Goal: Information Seeking & Learning: Find specific fact

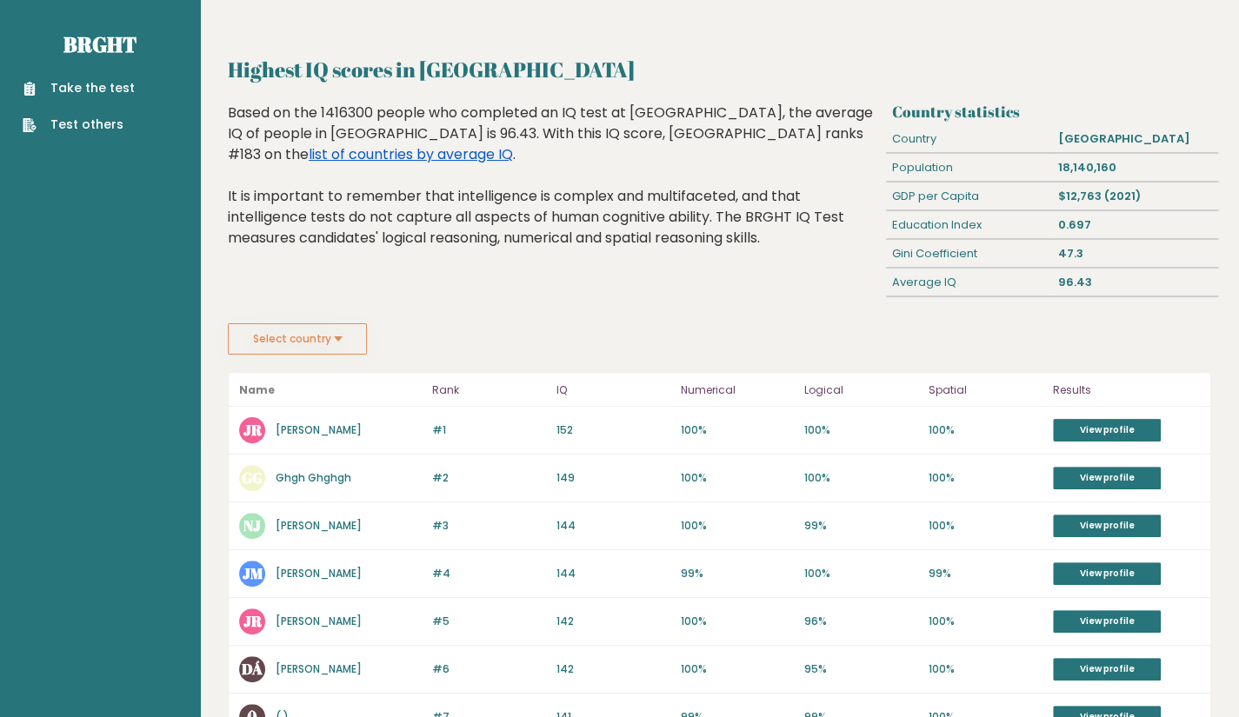
click at [513, 144] on link "list of countries by average IQ" at bounding box center [411, 154] width 204 height 20
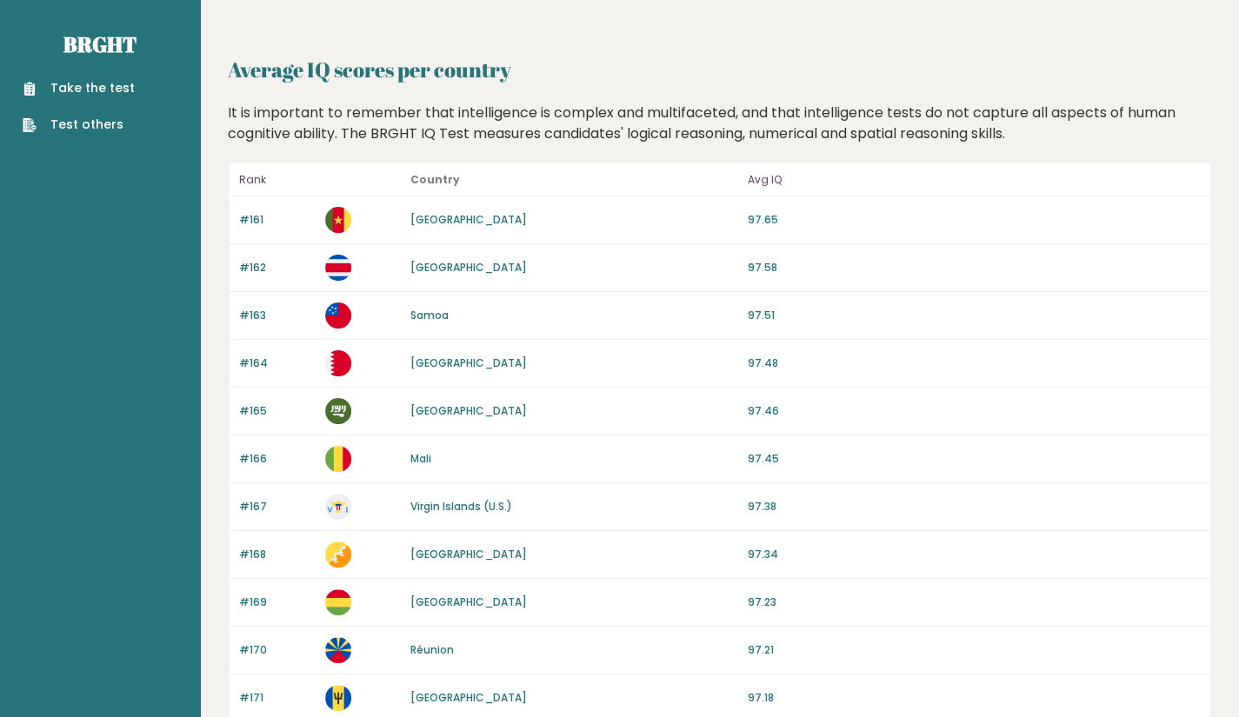
click at [450, 168] on header "Rank Country Avg IQ" at bounding box center [720, 180] width 982 height 34
click at [448, 172] on b "Country" at bounding box center [435, 179] width 50 height 15
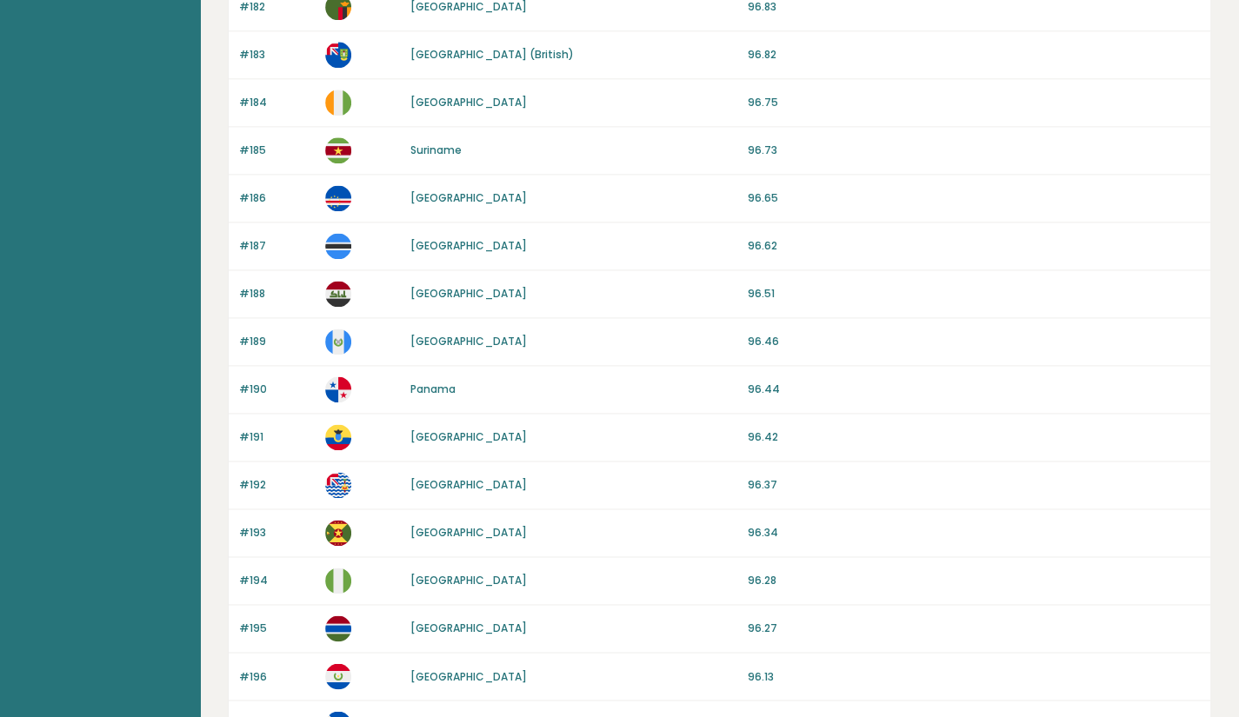
scroll to position [1528, 0]
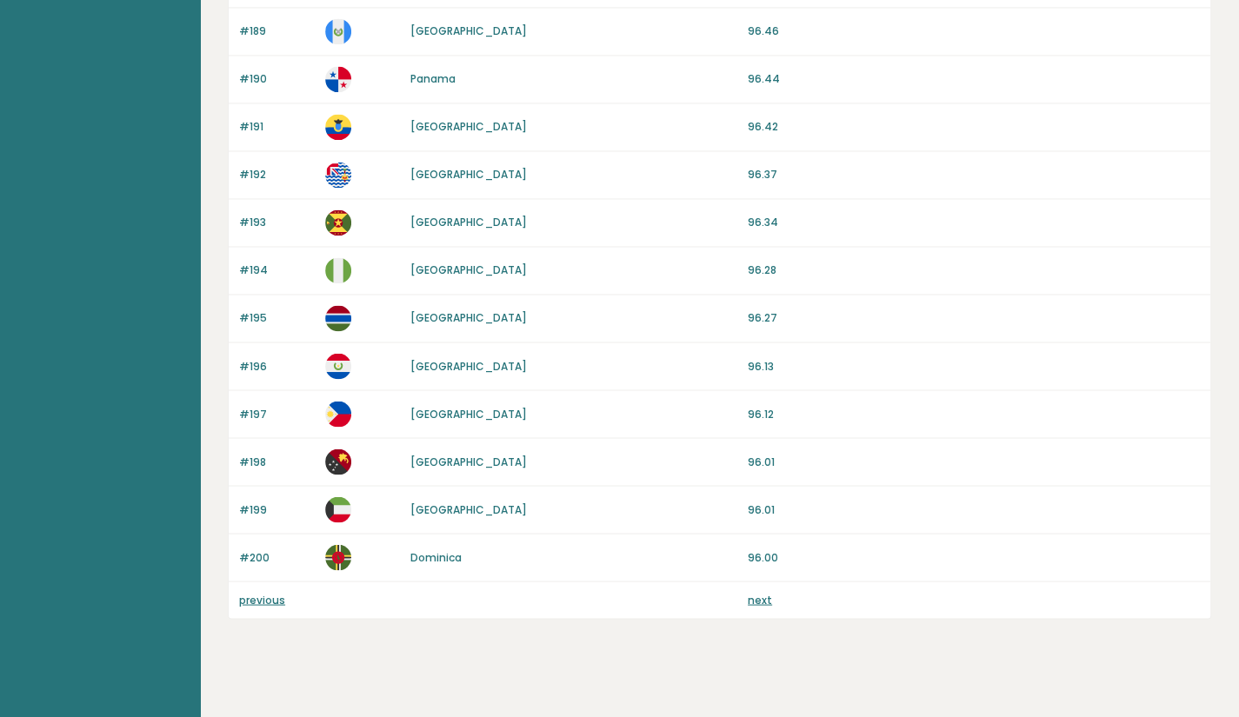
click at [760, 592] on link "next" at bounding box center [760, 599] width 24 height 15
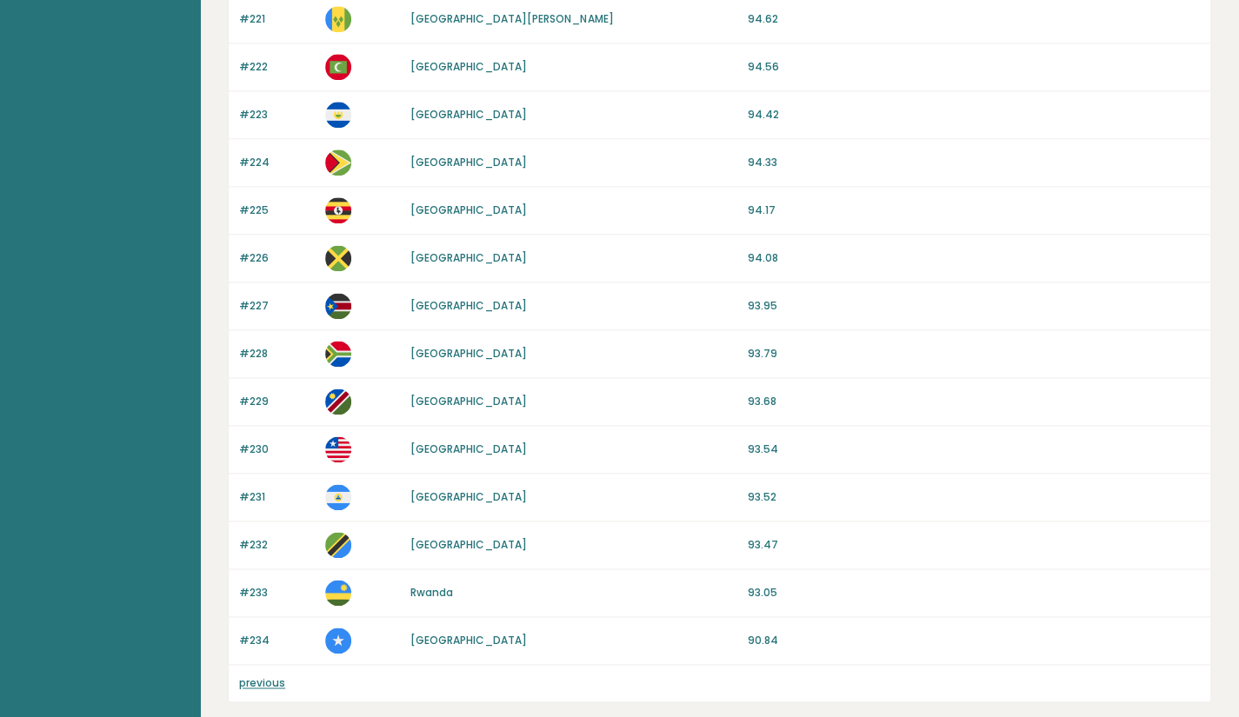
scroll to position [1243, 0]
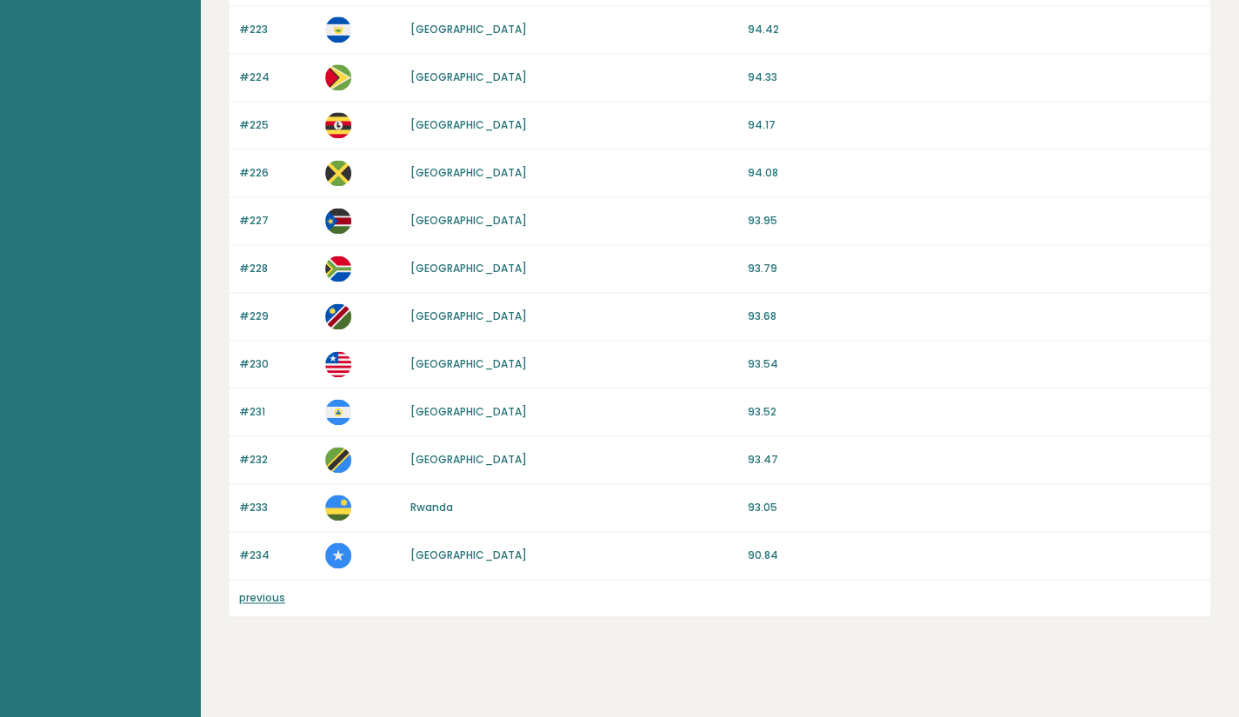
click at [267, 590] on link "previous" at bounding box center [262, 597] width 46 height 15
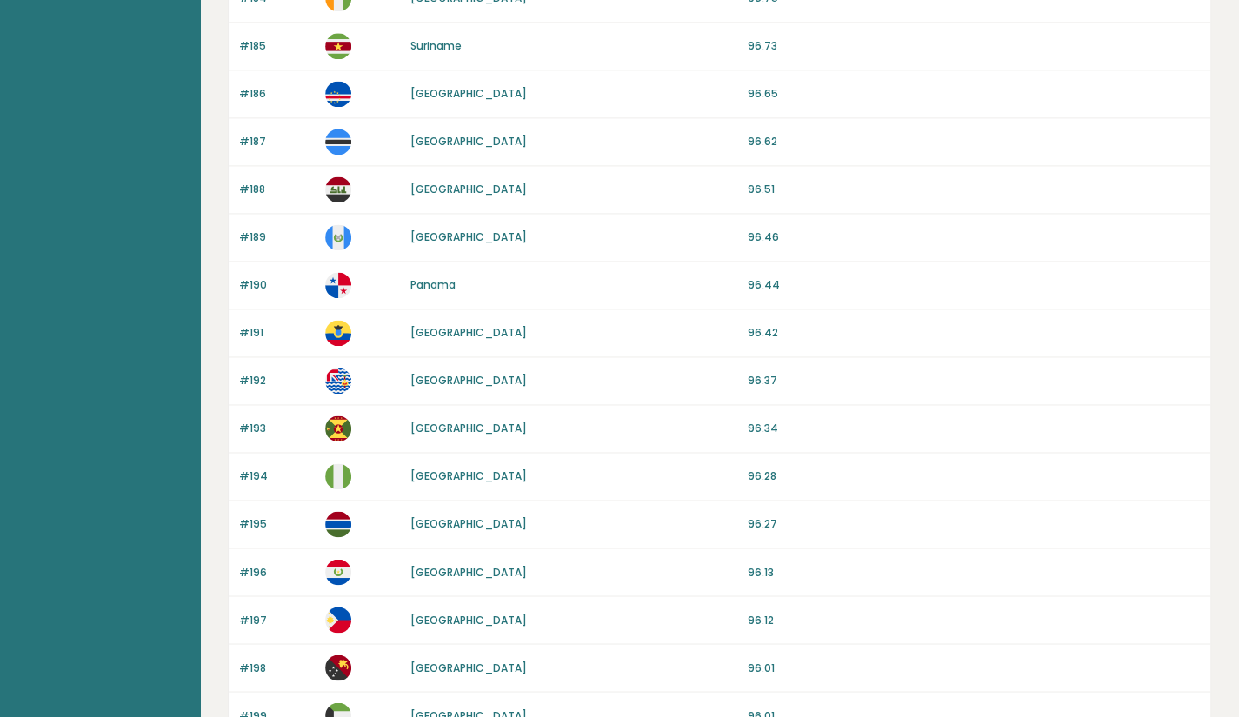
scroll to position [1528, 0]
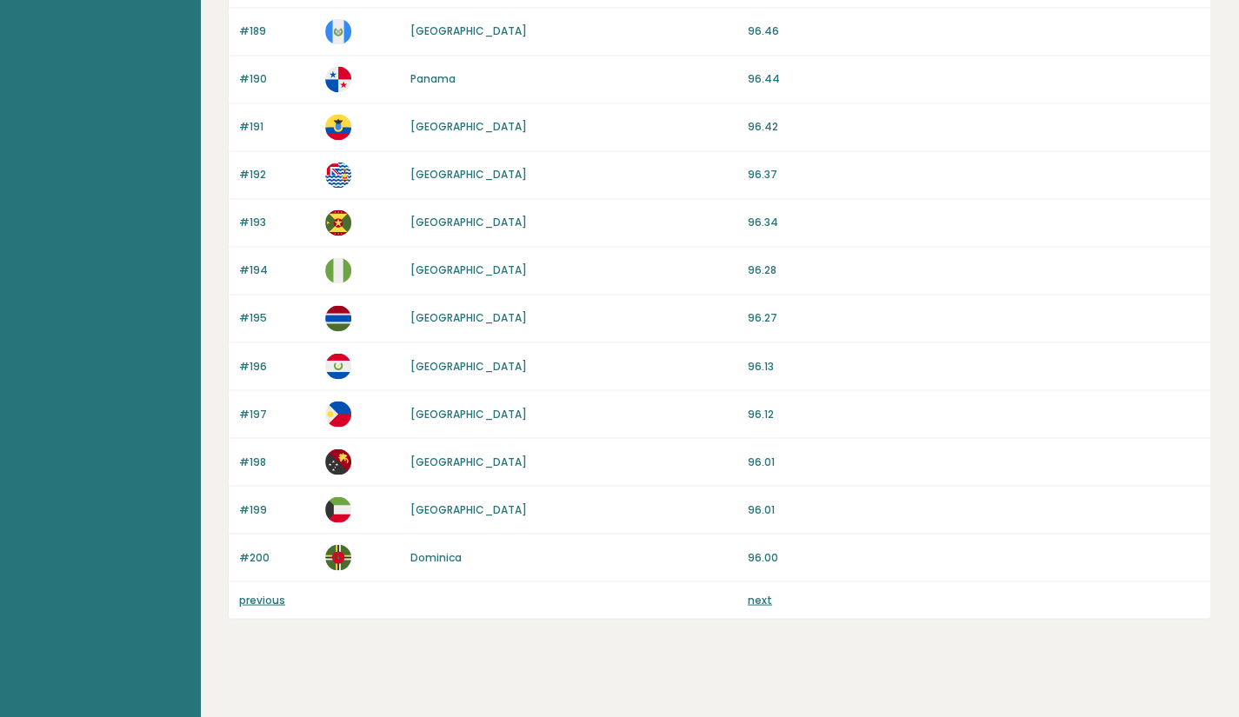
click at [266, 592] on link "previous" at bounding box center [262, 599] width 46 height 15
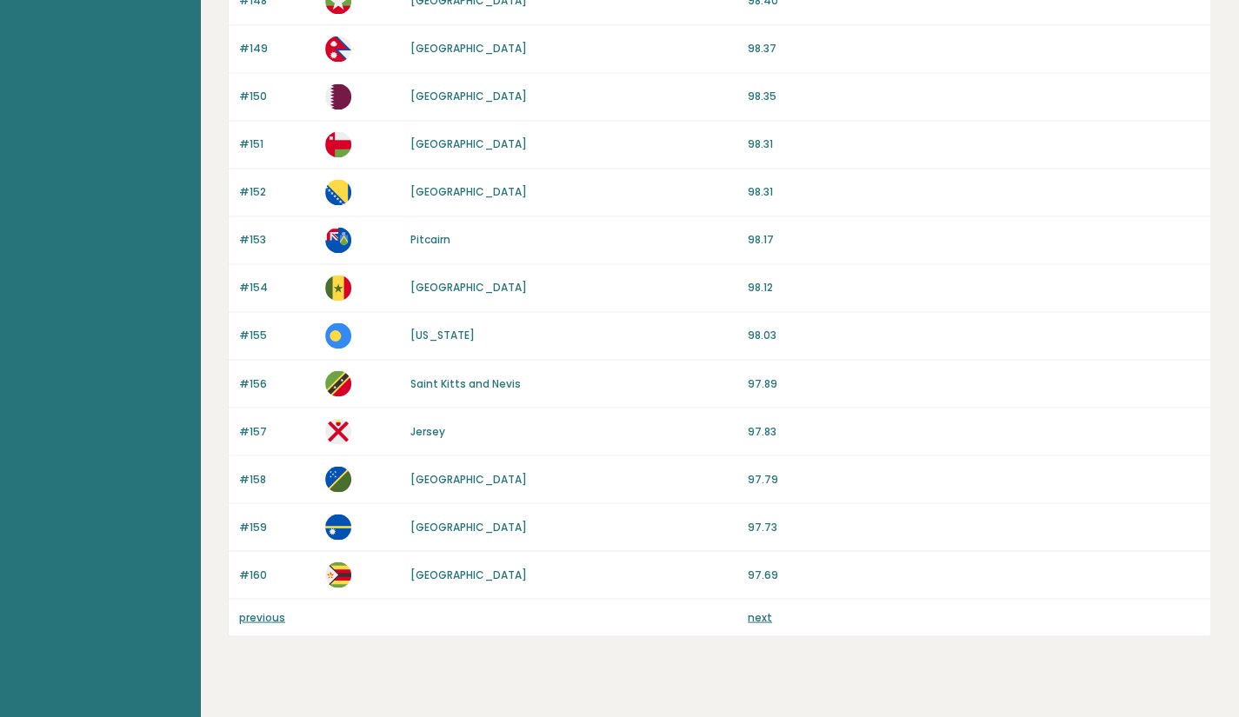
scroll to position [1528, 0]
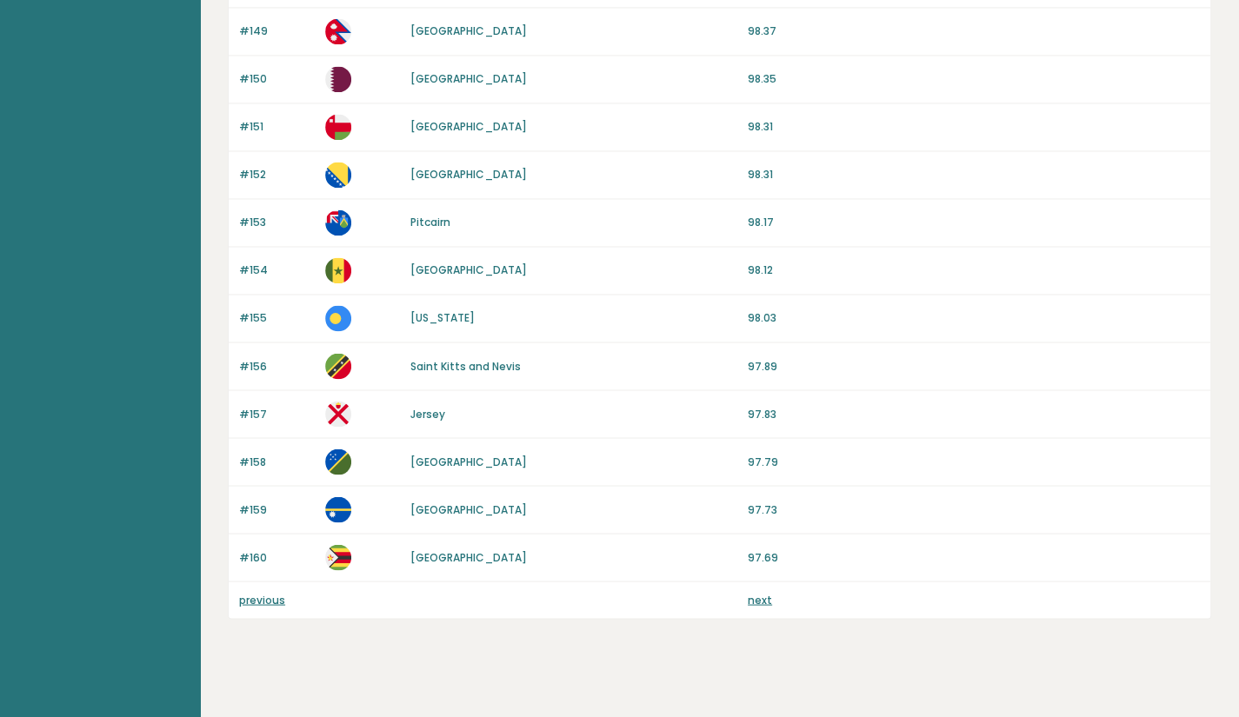
click at [268, 592] on link "previous" at bounding box center [262, 599] width 46 height 15
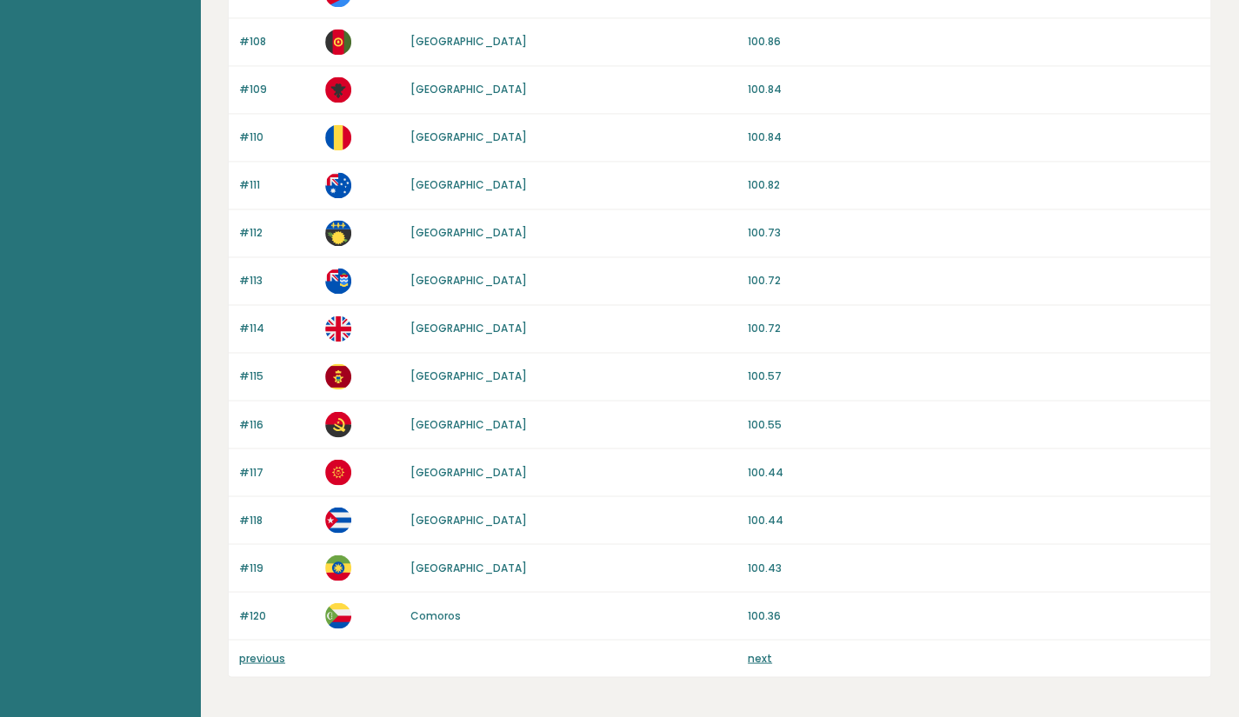
scroll to position [1528, 0]
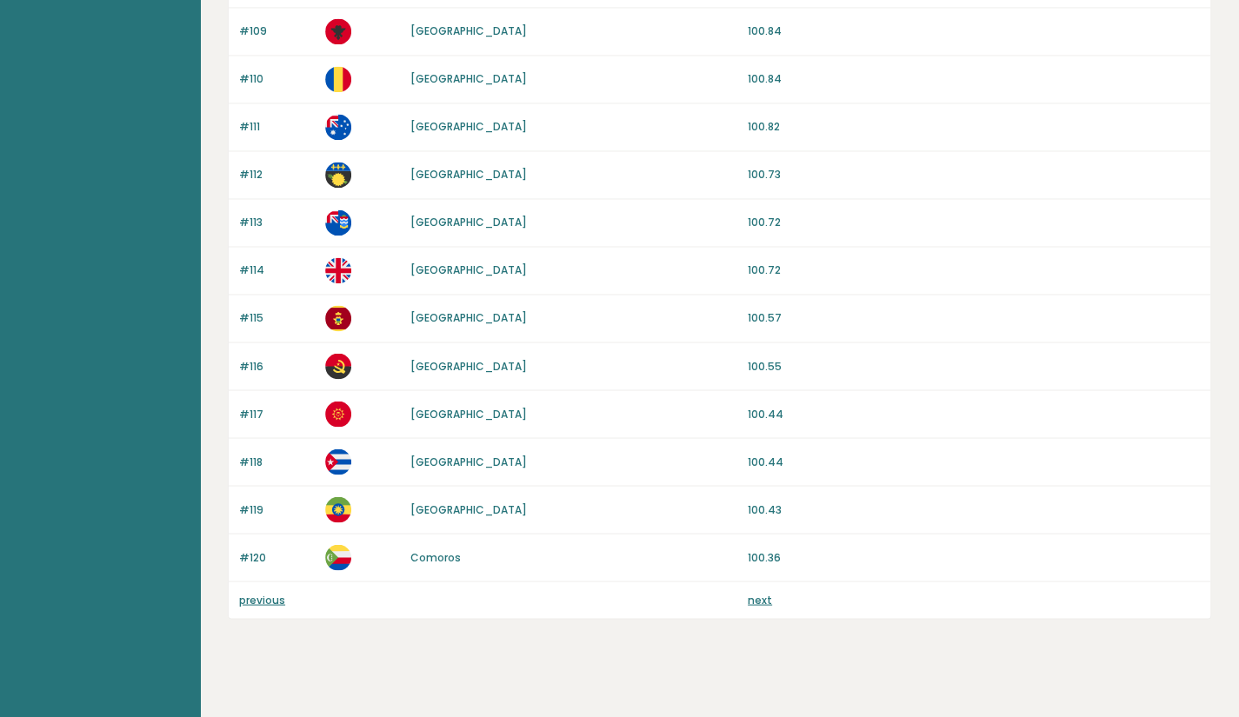
click at [265, 592] on link "previous" at bounding box center [262, 599] width 46 height 15
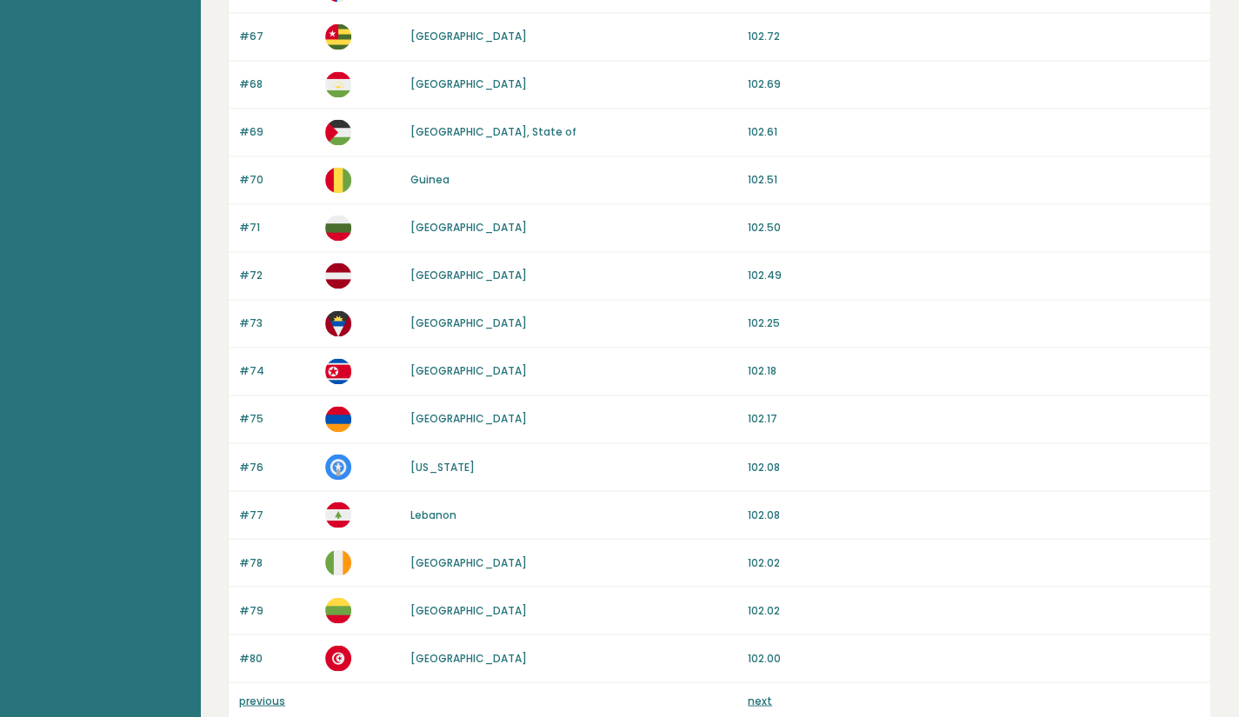
scroll to position [1528, 0]
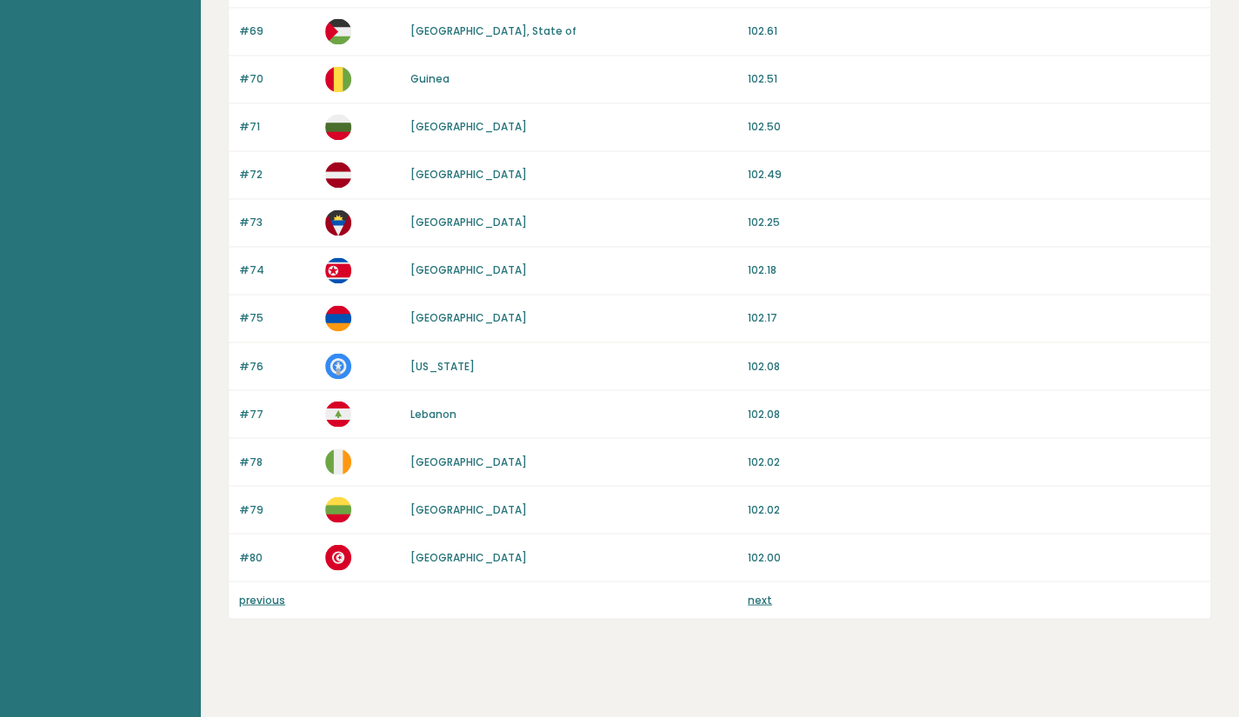
click at [282, 592] on link "previous" at bounding box center [262, 599] width 46 height 15
